Goal: Information Seeking & Learning: Learn about a topic

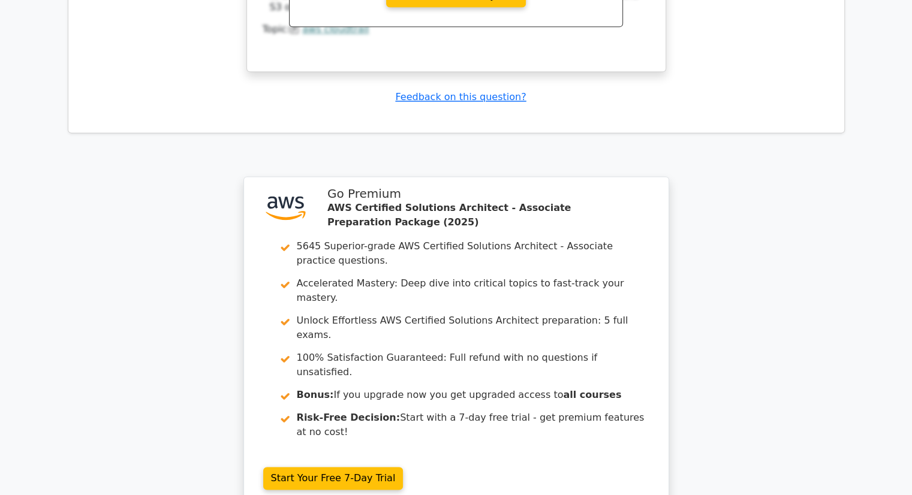
scroll to position [6177, 0]
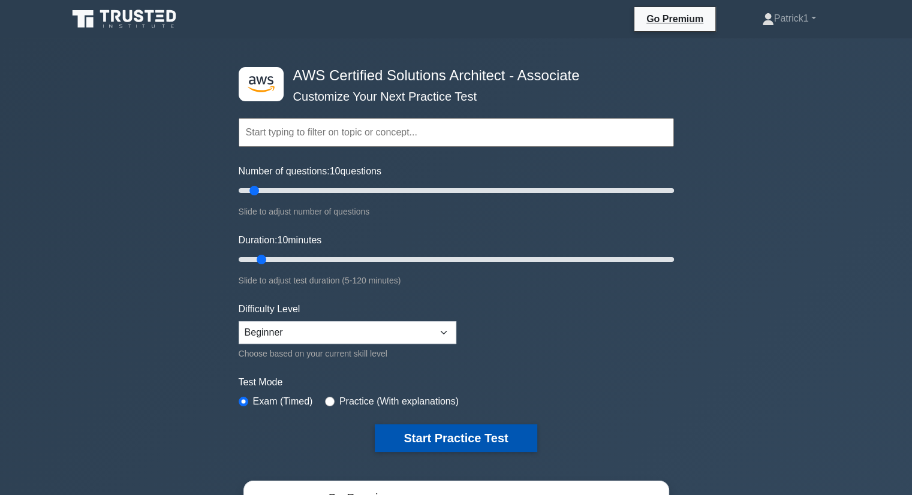
click at [487, 430] on button "Start Practice Test" at bounding box center [456, 439] width 162 height 28
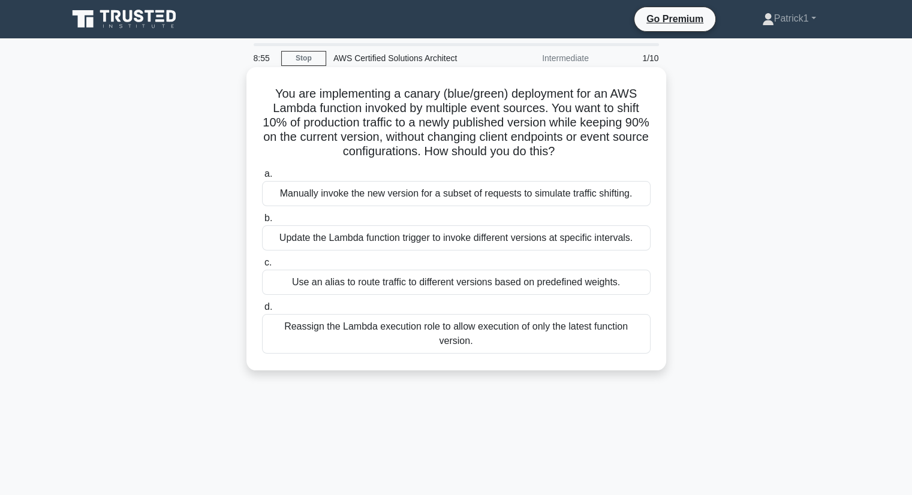
click at [344, 288] on div "Use an alias to route traffic to different versions based on predefined weights." at bounding box center [456, 282] width 389 height 25
click at [262, 267] on input "c. Use an alias to route traffic to different versions based on predefined weig…" at bounding box center [262, 263] width 0 height 8
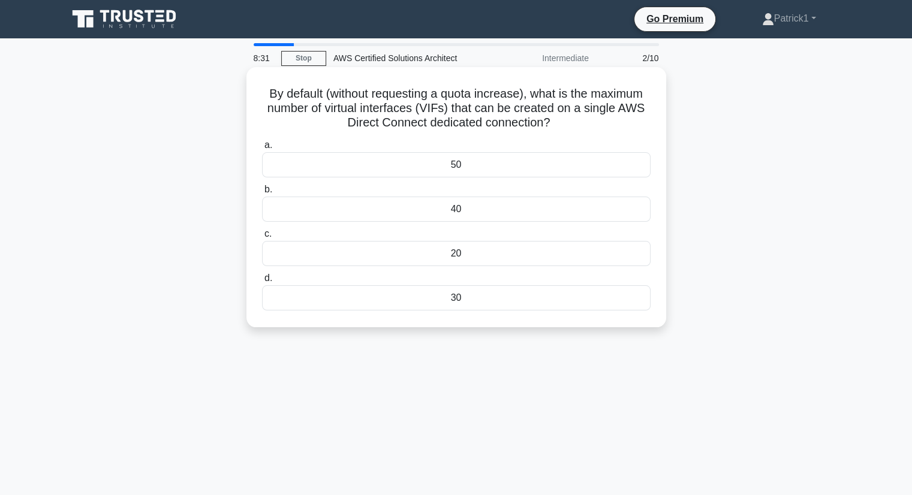
click at [453, 168] on div "50" at bounding box center [456, 164] width 389 height 25
click at [262, 149] on input "a. 50" at bounding box center [262, 146] width 0 height 8
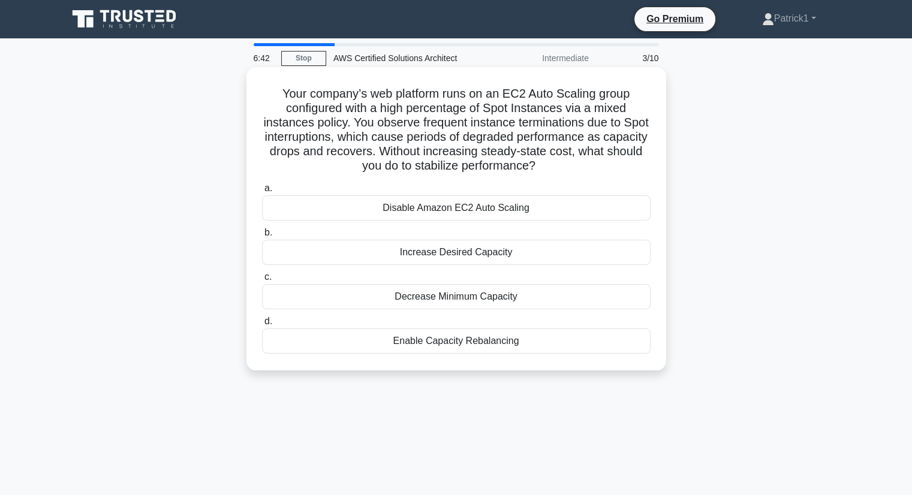
click at [444, 344] on div "Enable Capacity Rebalancing" at bounding box center [456, 341] width 389 height 25
click at [262, 326] on input "d. Enable Capacity Rebalancing" at bounding box center [262, 322] width 0 height 8
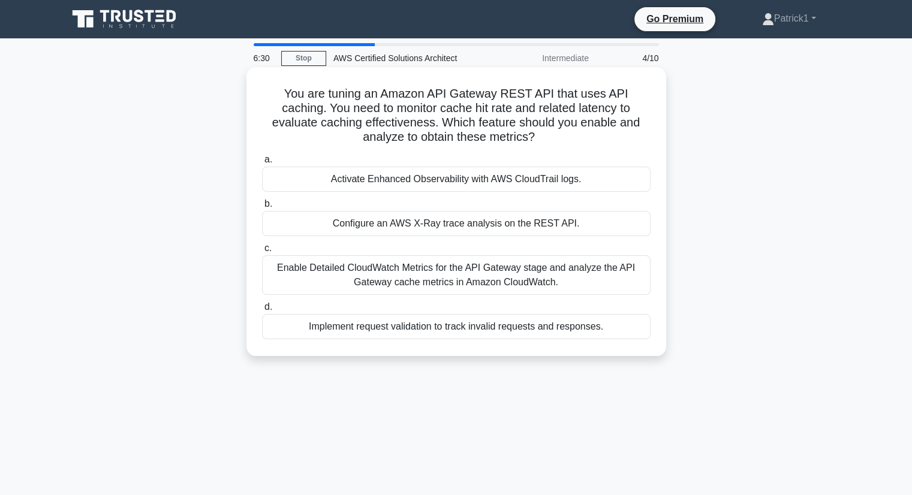
click at [379, 131] on h5 "You are tuning an Amazon API Gateway REST API that uses API caching. You need t…" at bounding box center [456, 115] width 391 height 59
click at [540, 274] on div "Enable Detailed CloudWatch Metrics for the API Gateway stage and analyze the AP…" at bounding box center [456, 275] width 389 height 40
click at [262, 252] on input "c. Enable Detailed CloudWatch Metrics for the API Gateway stage and analyze the…" at bounding box center [262, 249] width 0 height 8
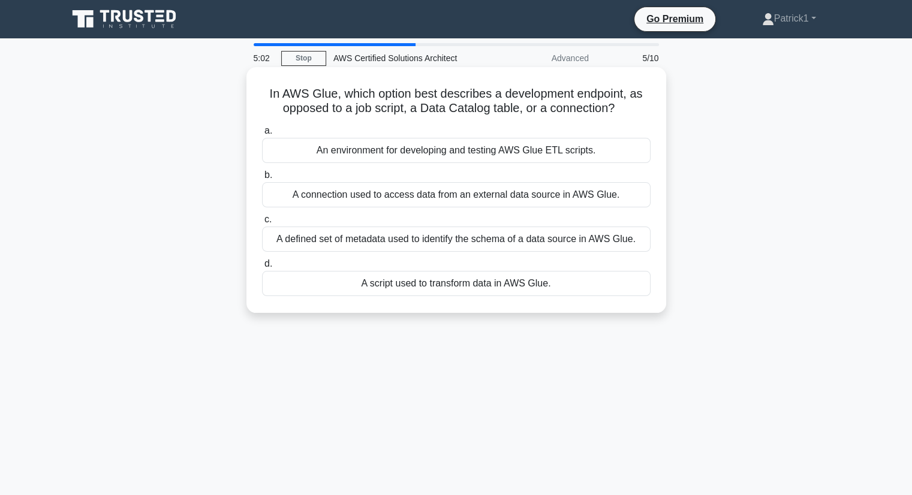
click at [516, 240] on div "A defined set of metadata used to identify the schema of a data source in AWS G…" at bounding box center [456, 239] width 389 height 25
click at [262, 224] on input "c. A defined set of metadata used to identify the schema of a data source in AW…" at bounding box center [262, 220] width 0 height 8
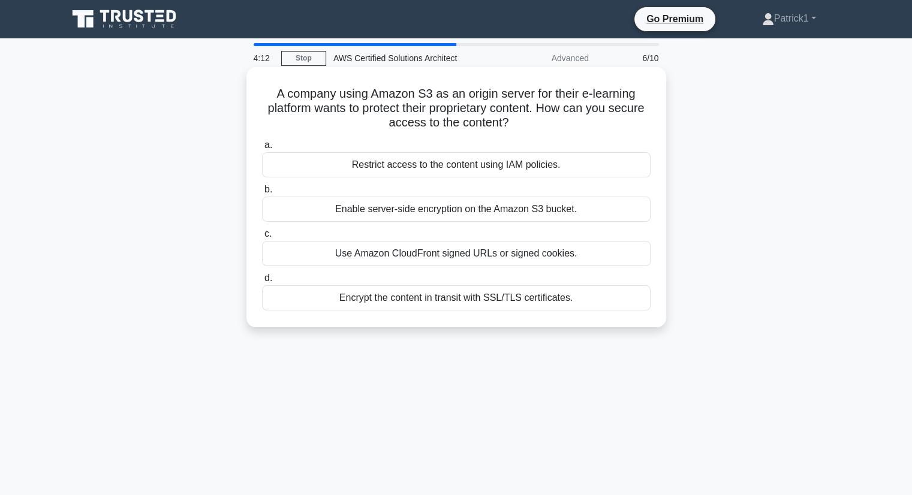
click at [497, 307] on div "Encrypt the content in transit with SSL/TLS certificates." at bounding box center [456, 297] width 389 height 25
click at [262, 282] on input "d. Encrypt the content in transit with SSL/TLS certificates." at bounding box center [262, 279] width 0 height 8
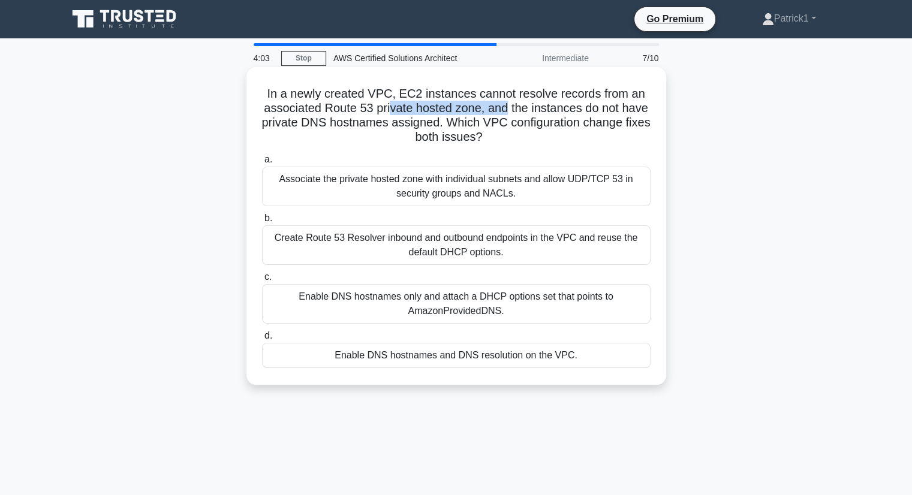
drag, startPoint x: 390, startPoint y: 106, endPoint x: 507, endPoint y: 114, distance: 117.8
click at [507, 114] on h5 "In a newly created VPC, EC2 instances cannot resolve records from an associated…" at bounding box center [456, 115] width 391 height 59
click at [506, 113] on h5 "In a newly created VPC, EC2 instances cannot resolve records from an associated…" at bounding box center [456, 115] width 391 height 59
click at [459, 241] on div "Create Route 53 Resolver inbound and outbound endpoints in the VPC and reuse th…" at bounding box center [456, 245] width 389 height 40
click at [262, 222] on input "b. Create Route 53 Resolver inbound and outbound endpoints in the VPC and reuse…" at bounding box center [262, 219] width 0 height 8
